Goal: Information Seeking & Learning: Learn about a topic

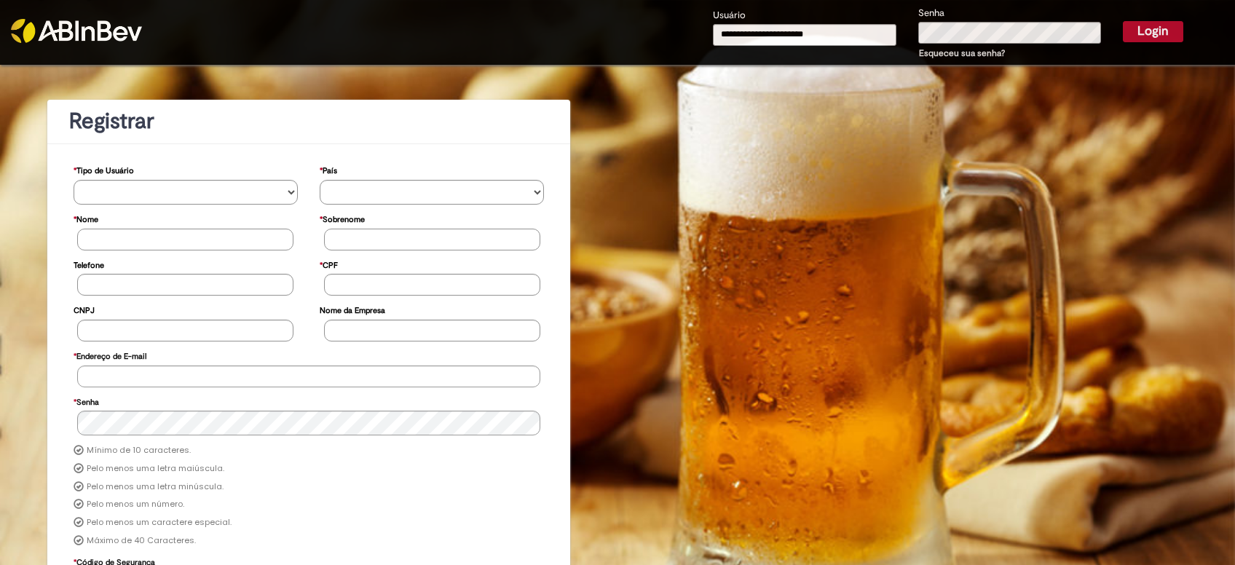
type input "**********"
click at [1133, 33] on button "Login" at bounding box center [1153, 31] width 60 height 20
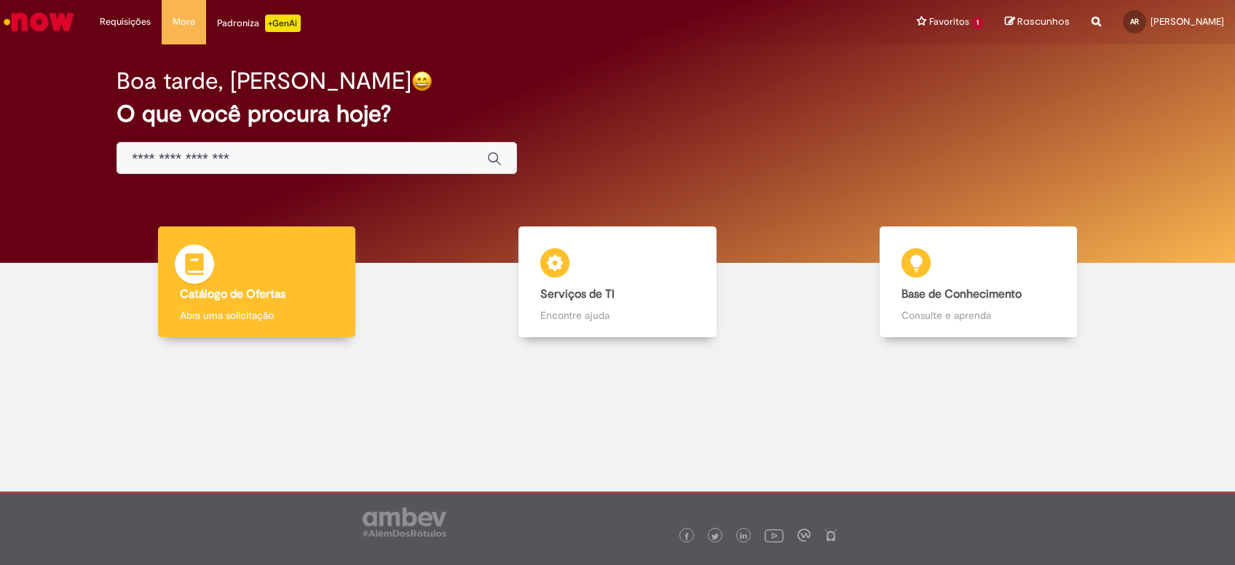
click at [221, 294] on b "Catálogo de Ofertas" at bounding box center [233, 294] width 106 height 15
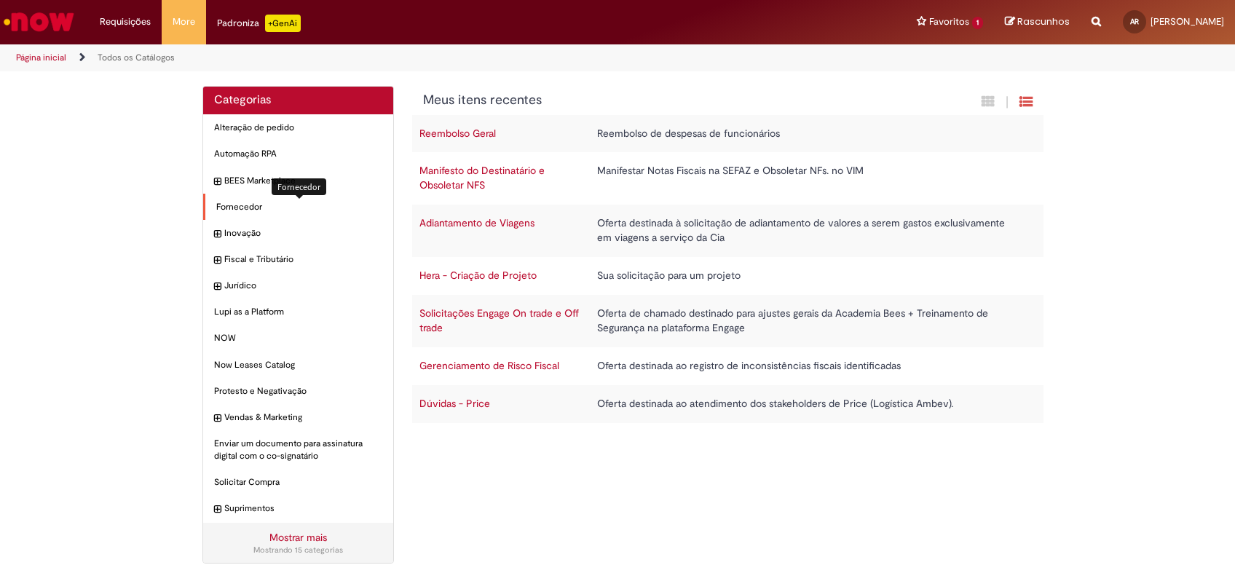
click at [224, 208] on span "Fornecedor Itens" at bounding box center [299, 207] width 166 height 12
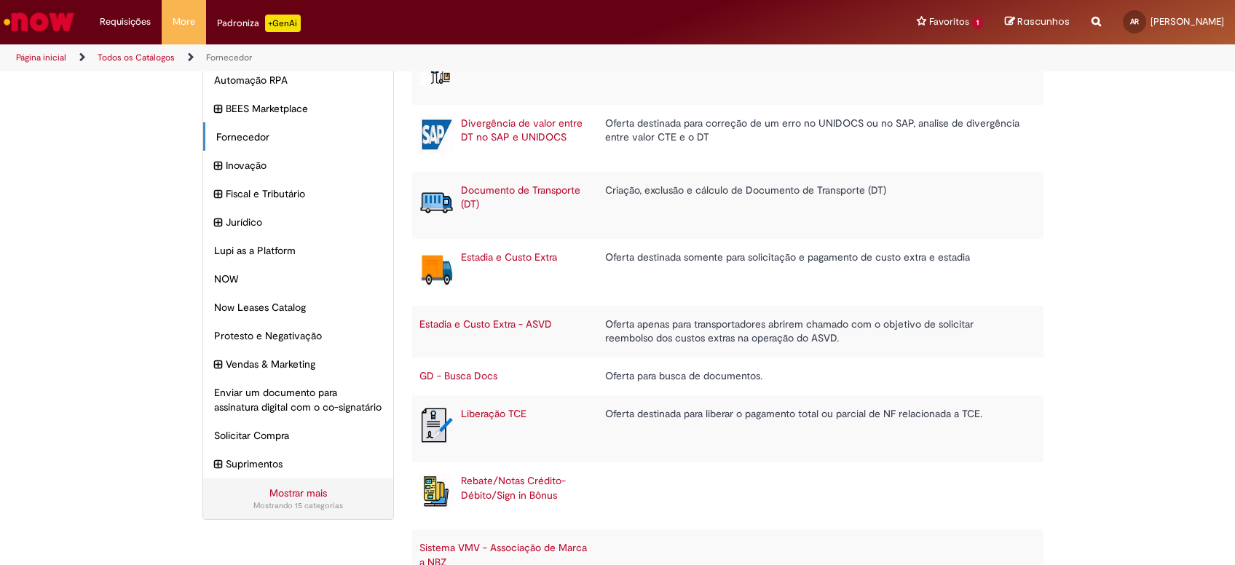
scroll to position [154, 0]
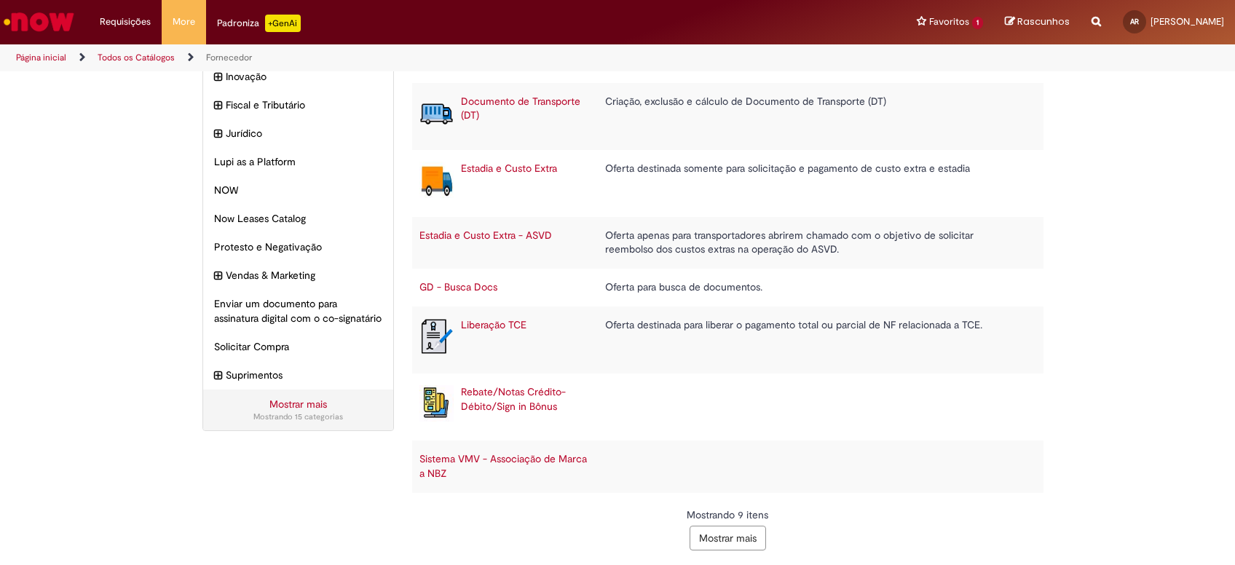
click at [725, 548] on button "Mostrar mais" at bounding box center [728, 538] width 76 height 25
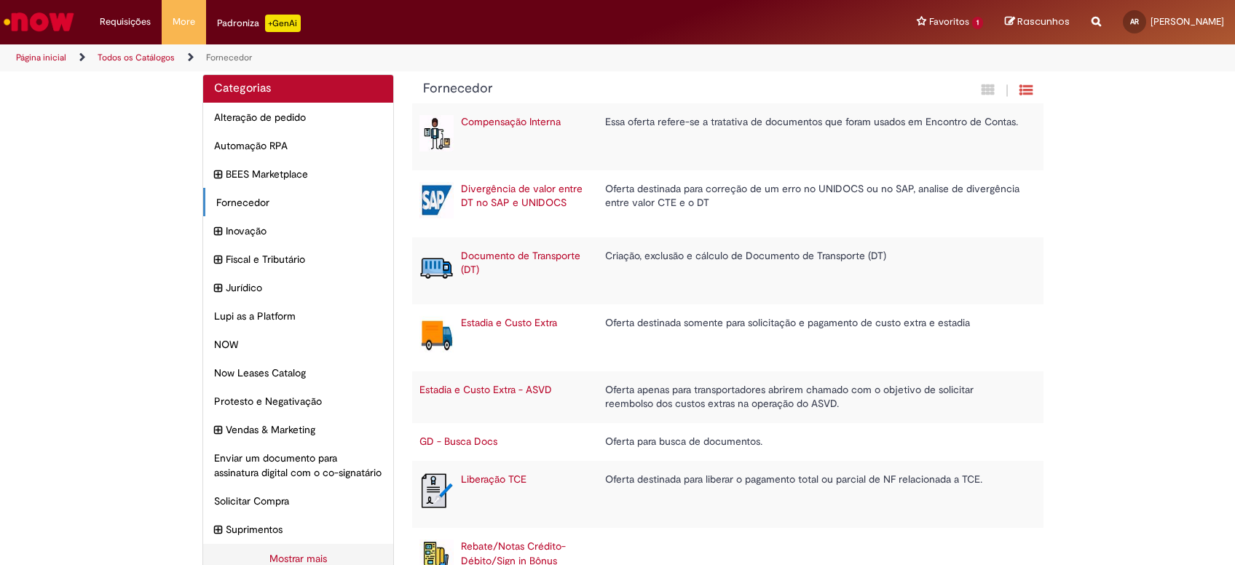
scroll to position [0, 0]
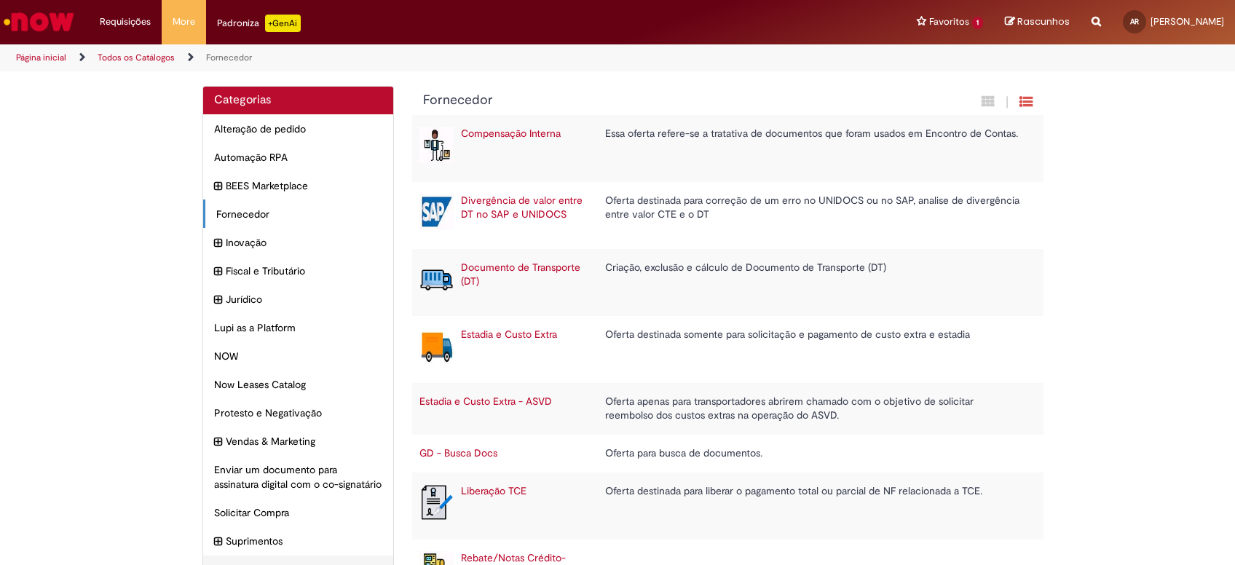
click at [41, 9] on img "Ir para a Homepage" at bounding box center [38, 21] width 75 height 29
